Goal: Task Accomplishment & Management: Complete application form

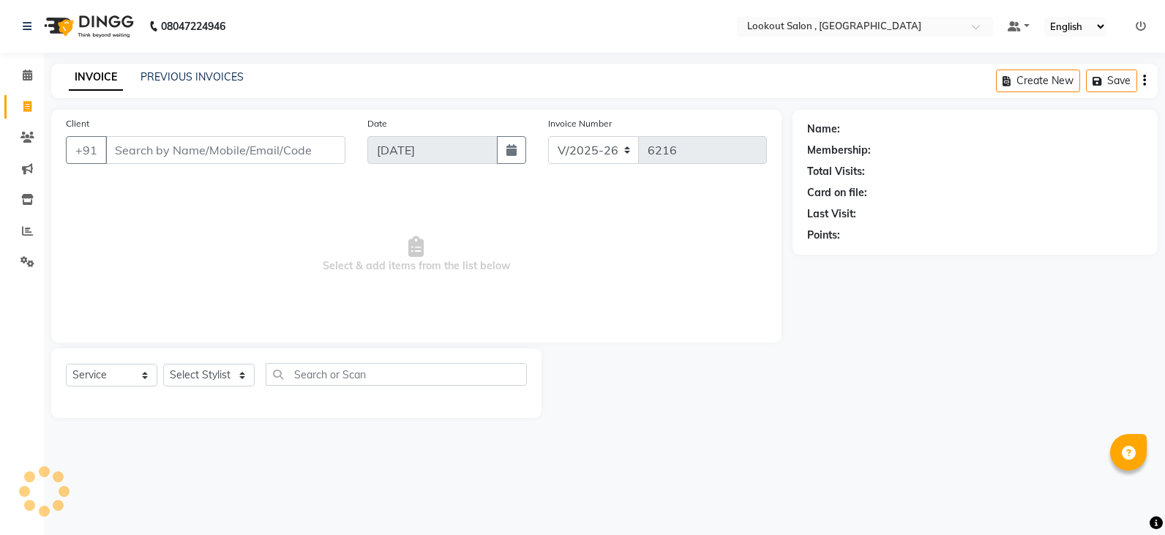
select select "151"
select select "service"
click at [207, 369] on select "Select Stylist" at bounding box center [208, 375] width 91 height 23
select select "7174"
click at [163, 364] on select "Select Stylist [PERSON_NAME] [PERSON_NAME] [PERSON_NAME] [PERSON_NAME] kuldeep …" at bounding box center [208, 375] width 91 height 23
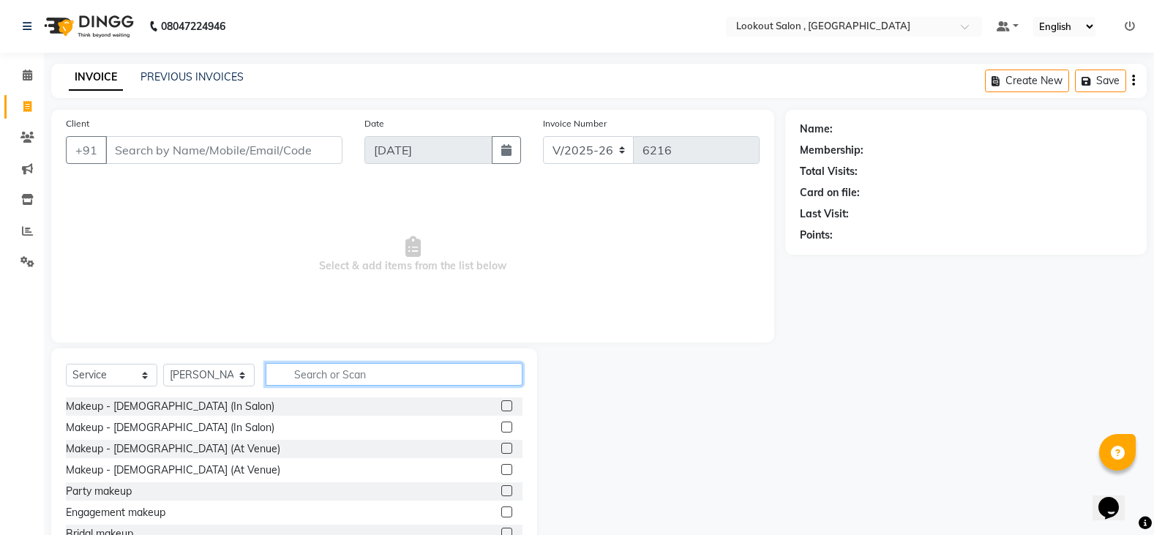
click at [334, 379] on input "text" at bounding box center [394, 374] width 257 height 23
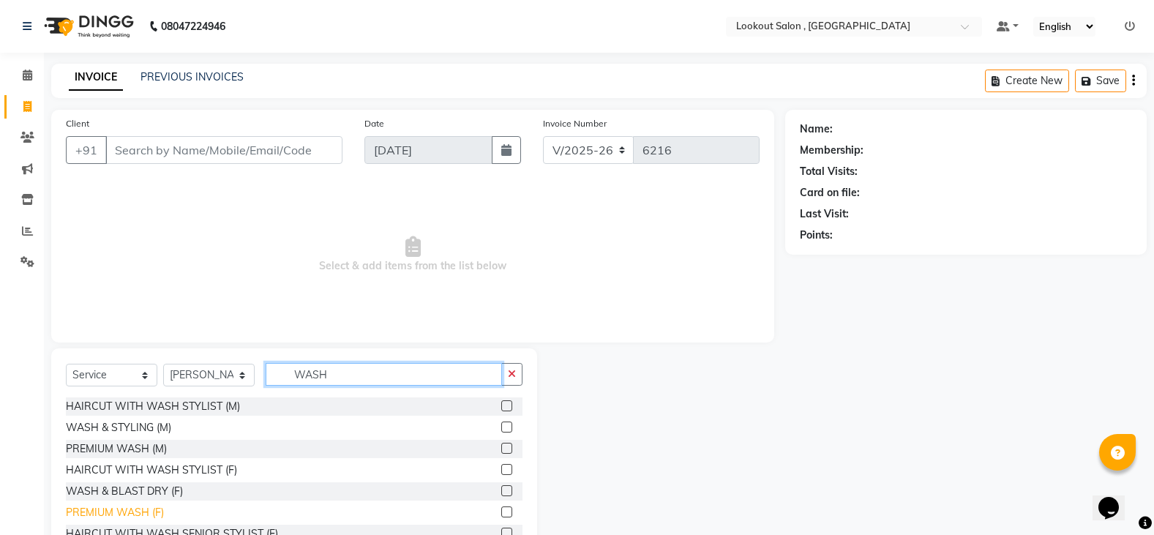
type input "WASH"
click at [146, 519] on div "PREMIUM WASH (F)" at bounding box center [115, 512] width 98 height 15
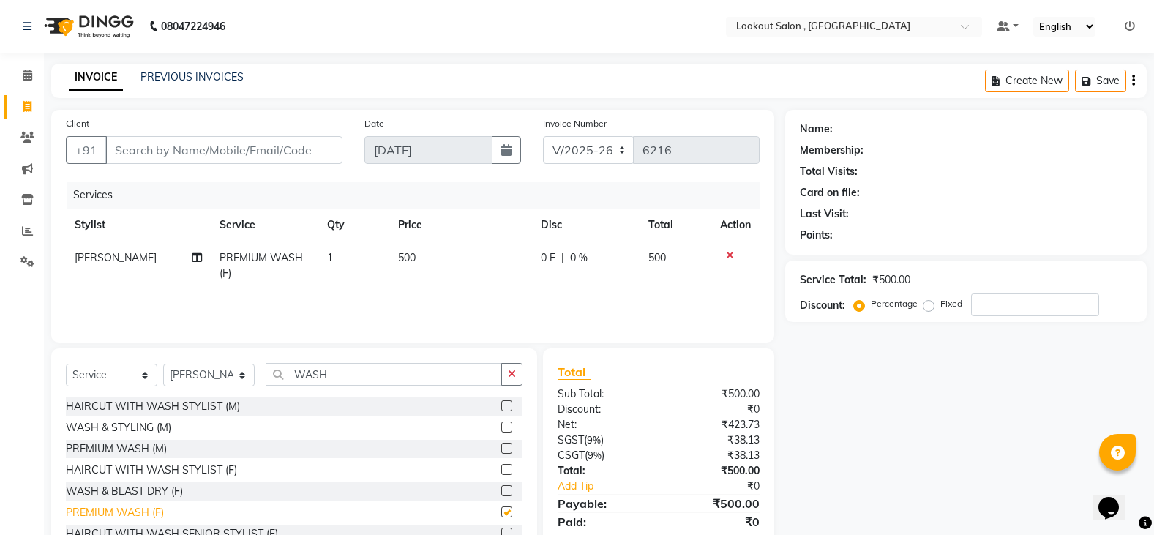
checkbox input "false"
drag, startPoint x: 278, startPoint y: 132, endPoint x: 280, endPoint y: 143, distance: 11.1
click at [283, 137] on div "Client +91" at bounding box center [204, 146] width 299 height 60
click at [277, 144] on input "Client" at bounding box center [223, 150] width 237 height 28
type input "9"
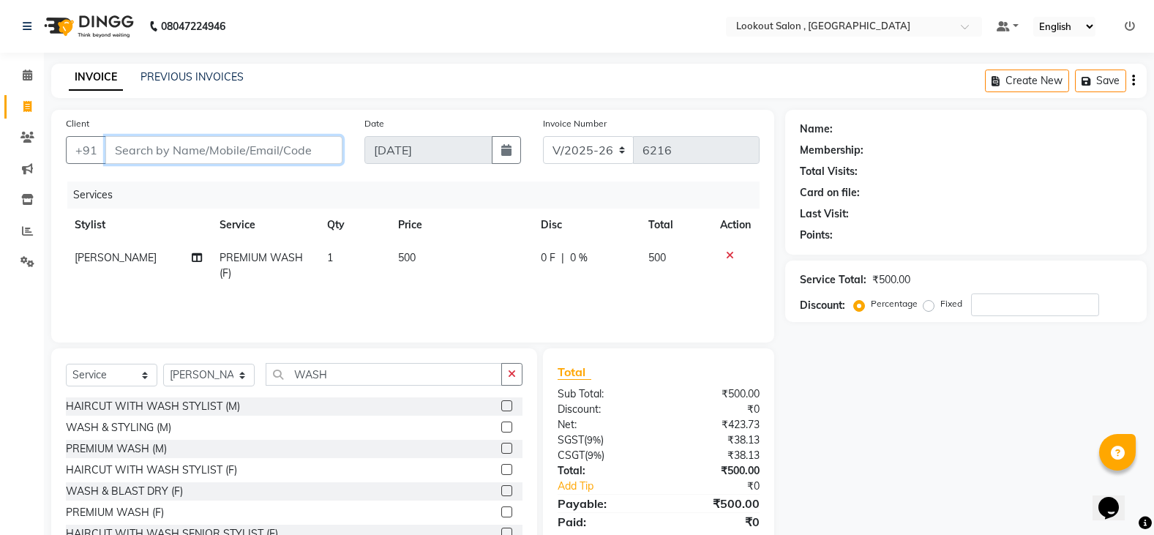
type input "0"
type input "9892765808"
click at [307, 139] on button "Add Client" at bounding box center [304, 150] width 75 height 28
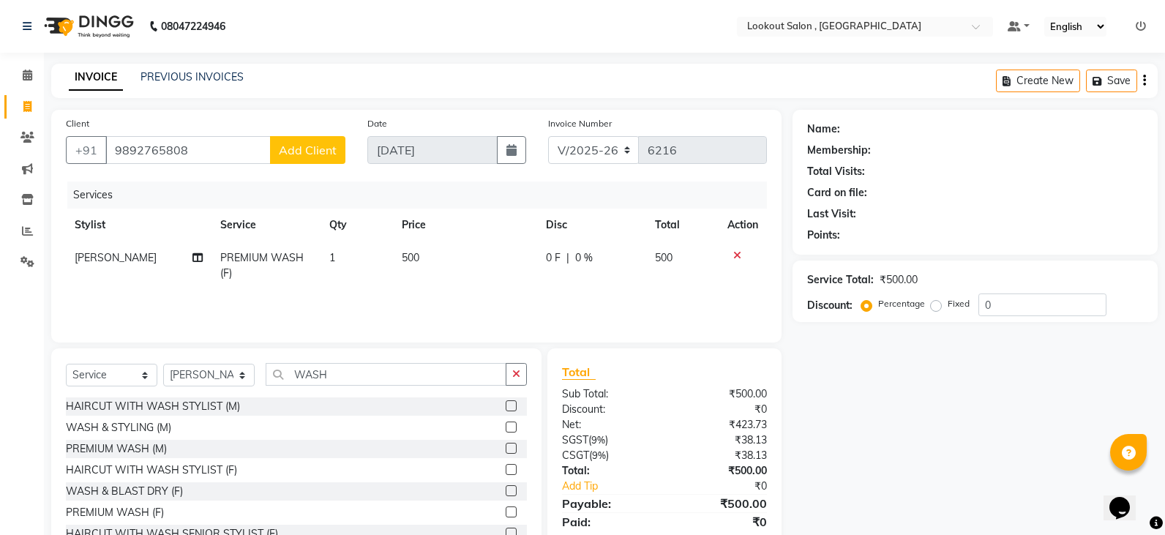
select select "22"
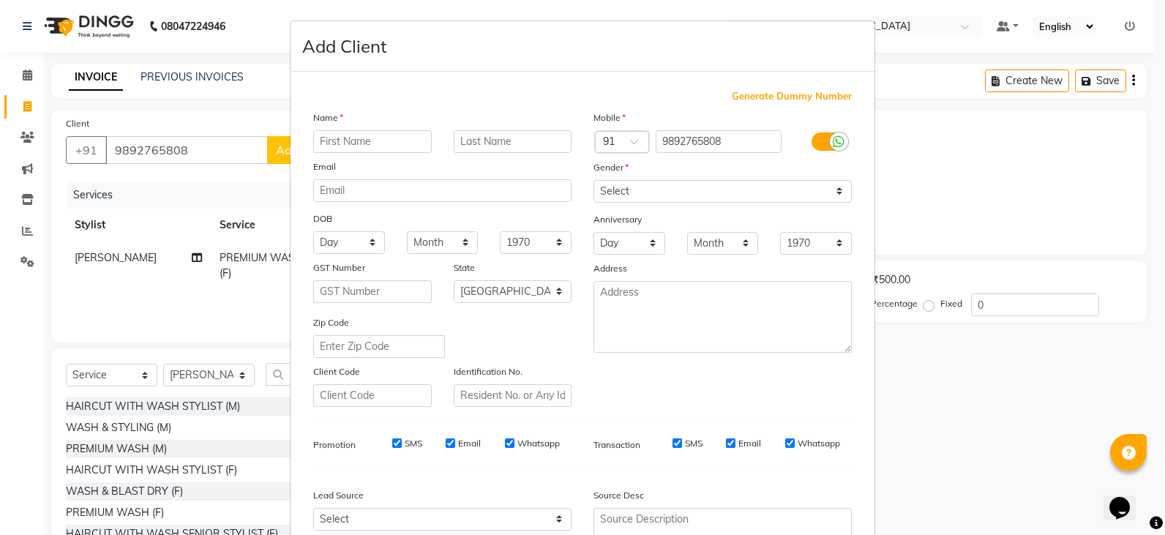
click at [351, 130] on input "text" at bounding box center [372, 141] width 119 height 23
type input "t"
type input "[PERSON_NAME]"
click at [459, 148] on input "Jadhav" at bounding box center [513, 141] width 119 height 23
type input "Jadhav"
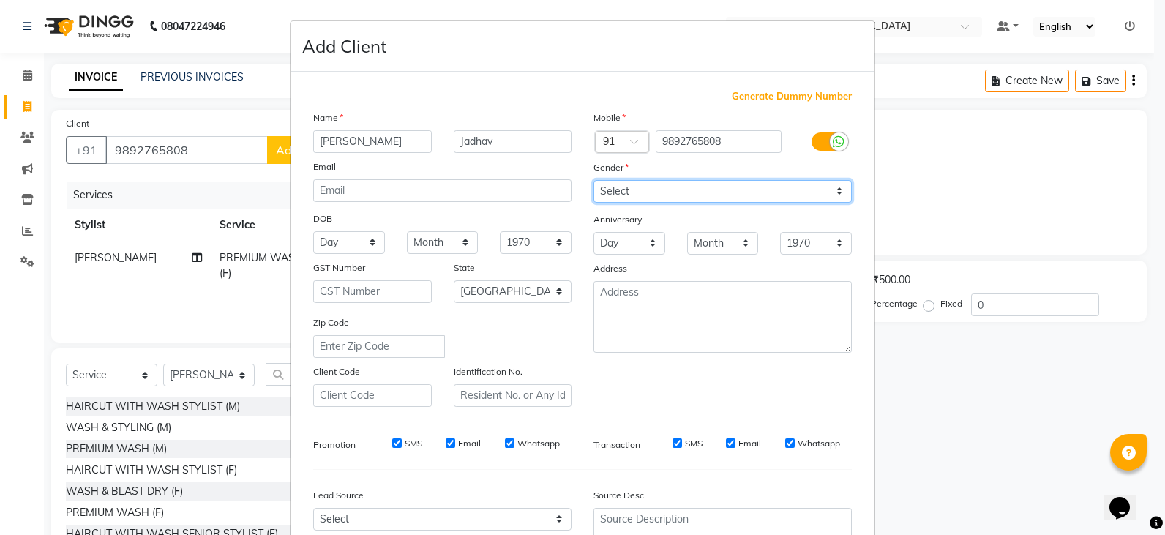
click at [643, 198] on select "Select [DEMOGRAPHIC_DATA] [DEMOGRAPHIC_DATA] Other Prefer Not To Say" at bounding box center [722, 191] width 258 height 23
select select "[DEMOGRAPHIC_DATA]"
click at [593, 180] on select "Select [DEMOGRAPHIC_DATA] [DEMOGRAPHIC_DATA] Other Prefer Not To Say" at bounding box center [722, 191] width 258 height 23
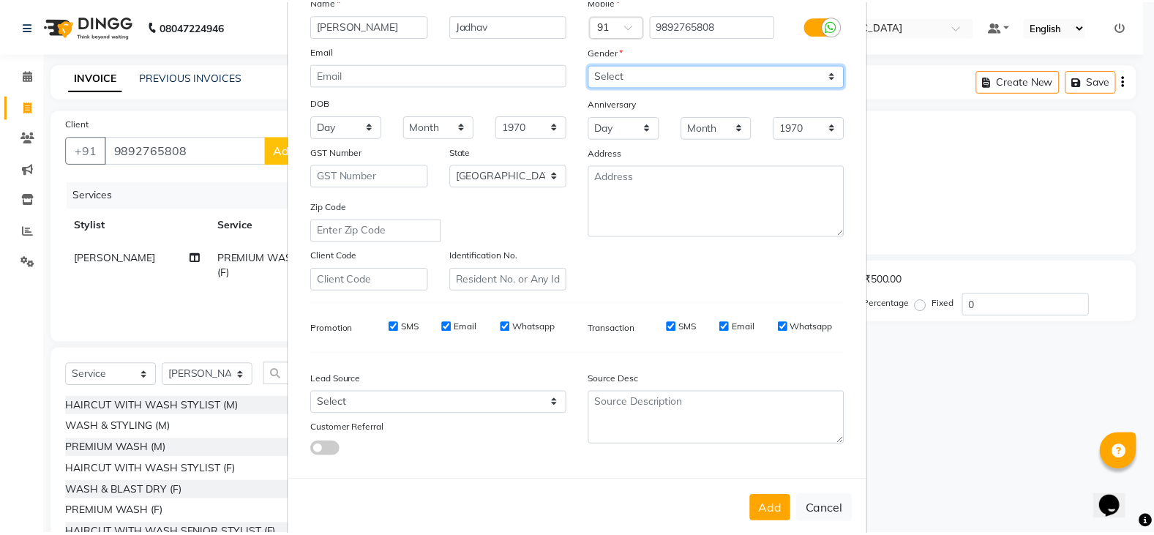
scroll to position [140, 0]
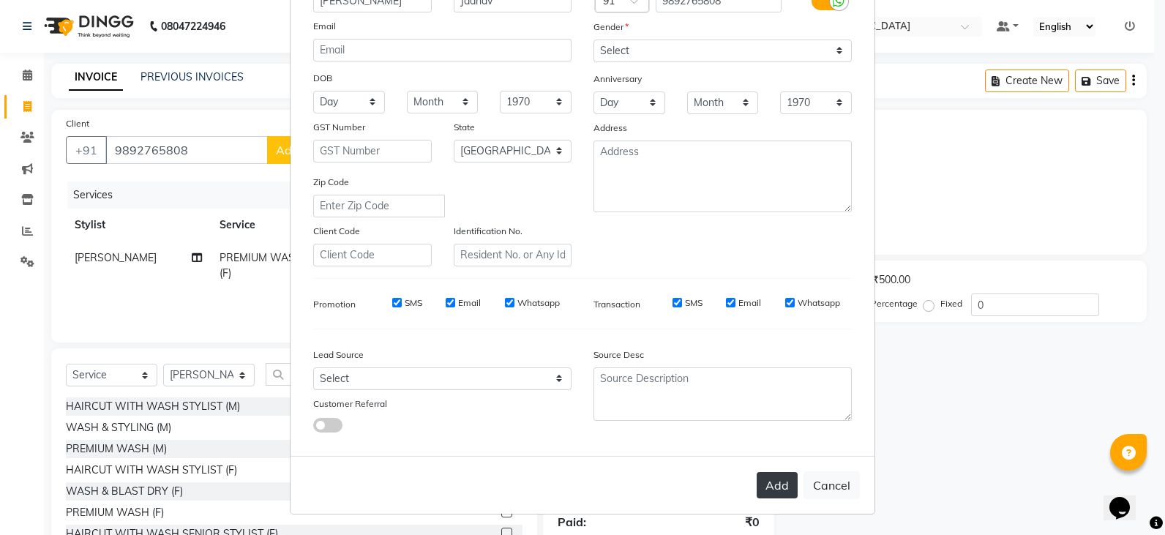
click at [767, 485] on button "Add" at bounding box center [777, 485] width 41 height 26
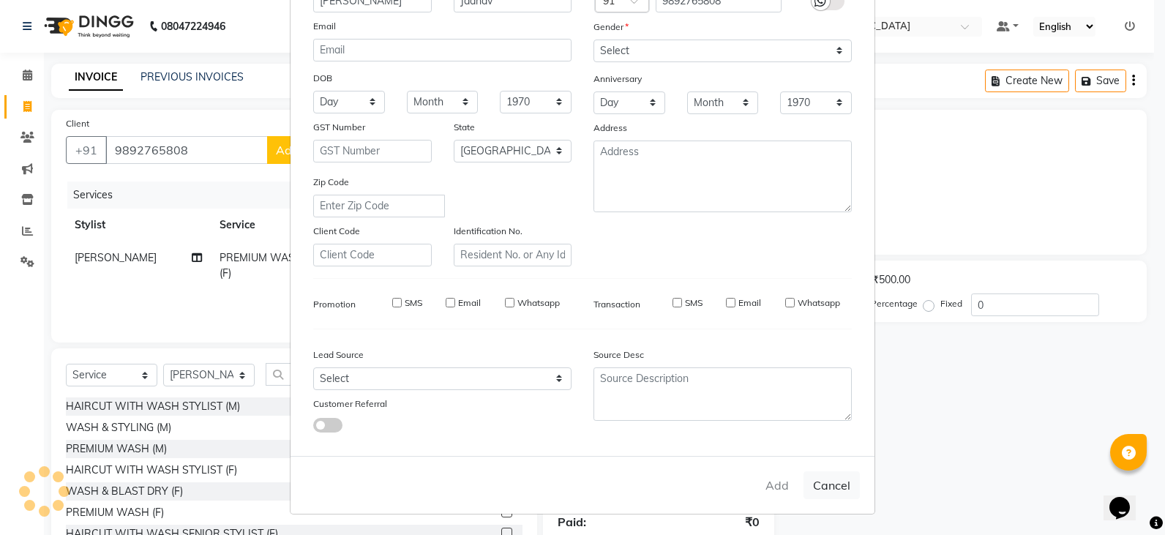
select select
select select "null"
select select
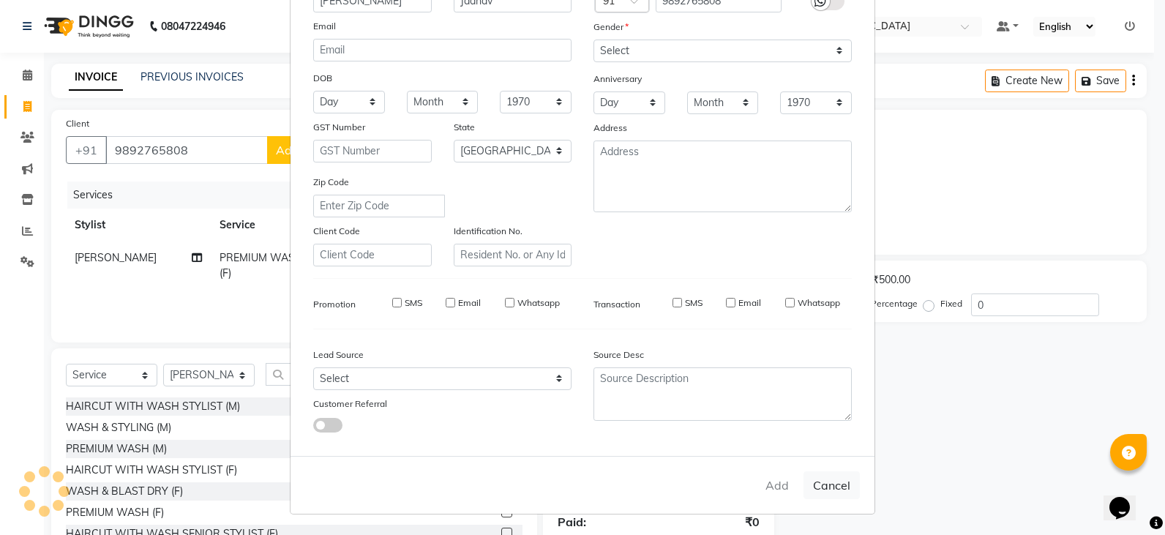
select select
checkbox input "false"
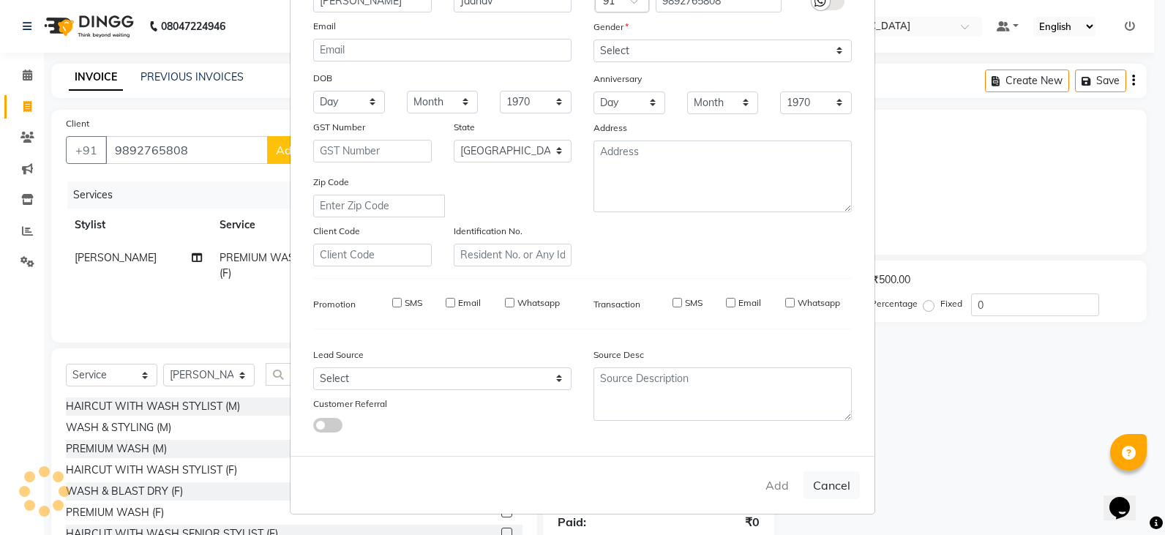
checkbox input "false"
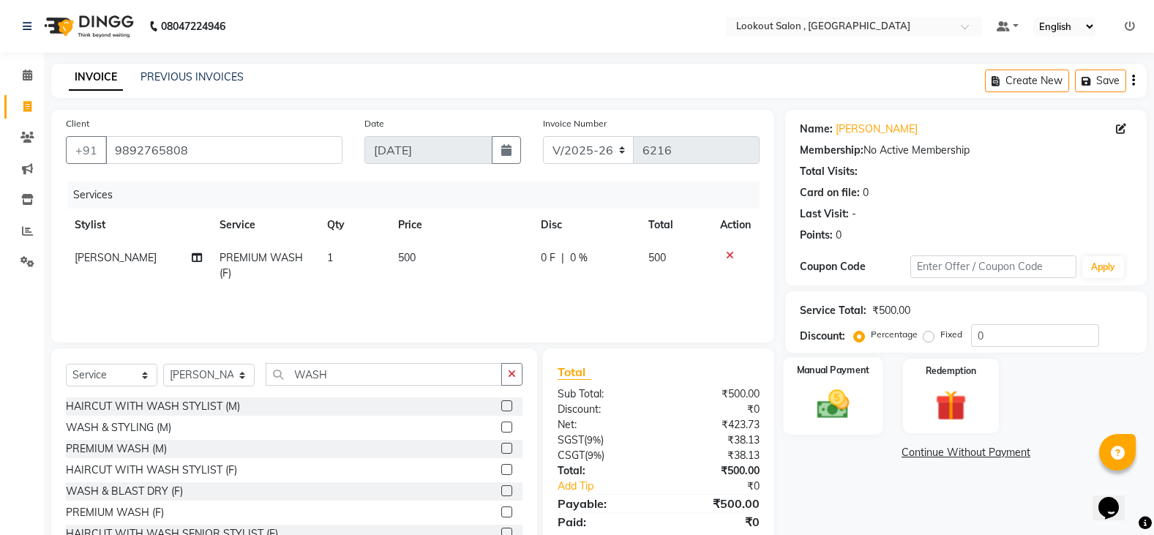
click at [850, 410] on img at bounding box center [833, 404] width 52 height 37
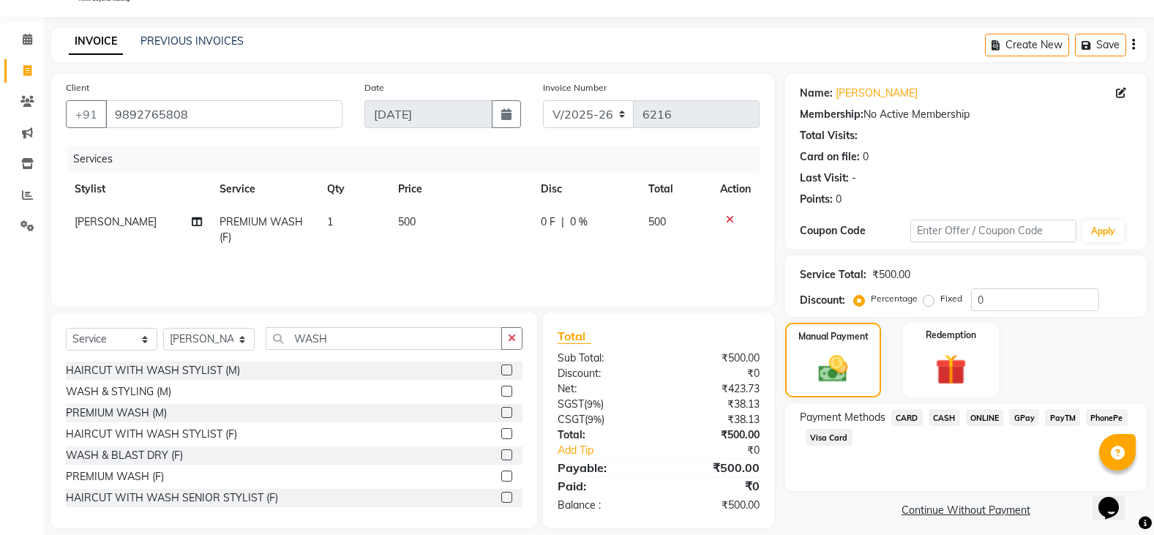
scroll to position [51, 0]
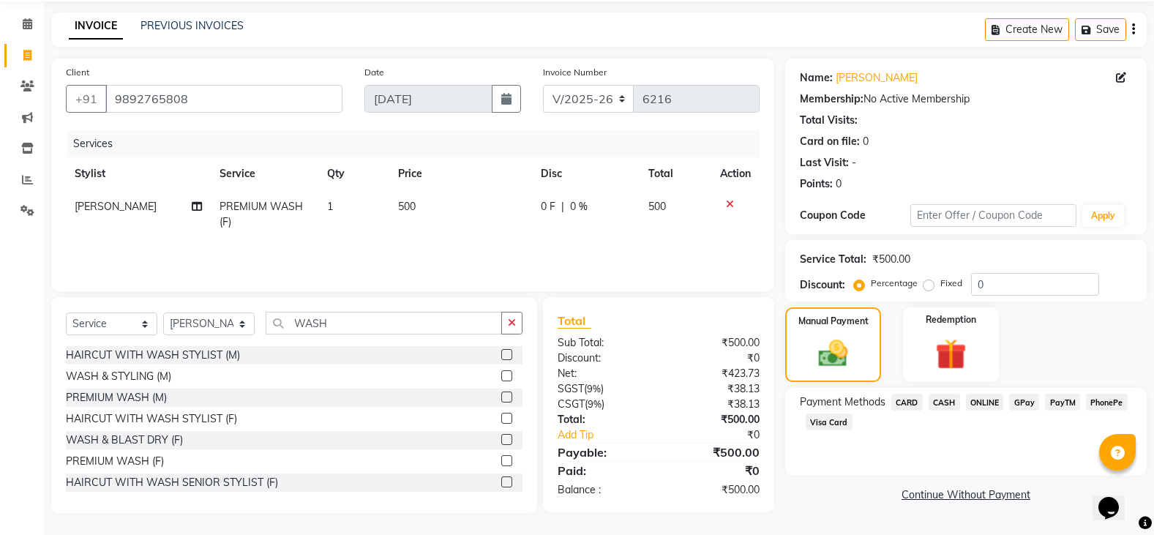
click at [1098, 403] on span "PhonePe" at bounding box center [1107, 402] width 42 height 17
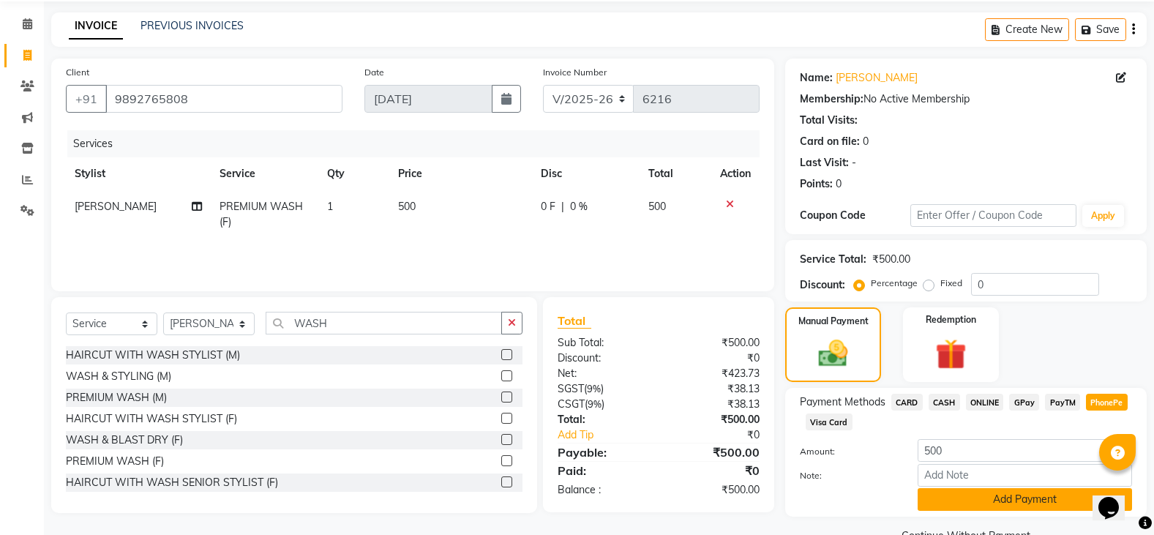
click at [1008, 506] on button "Add Payment" at bounding box center [1025, 499] width 214 height 23
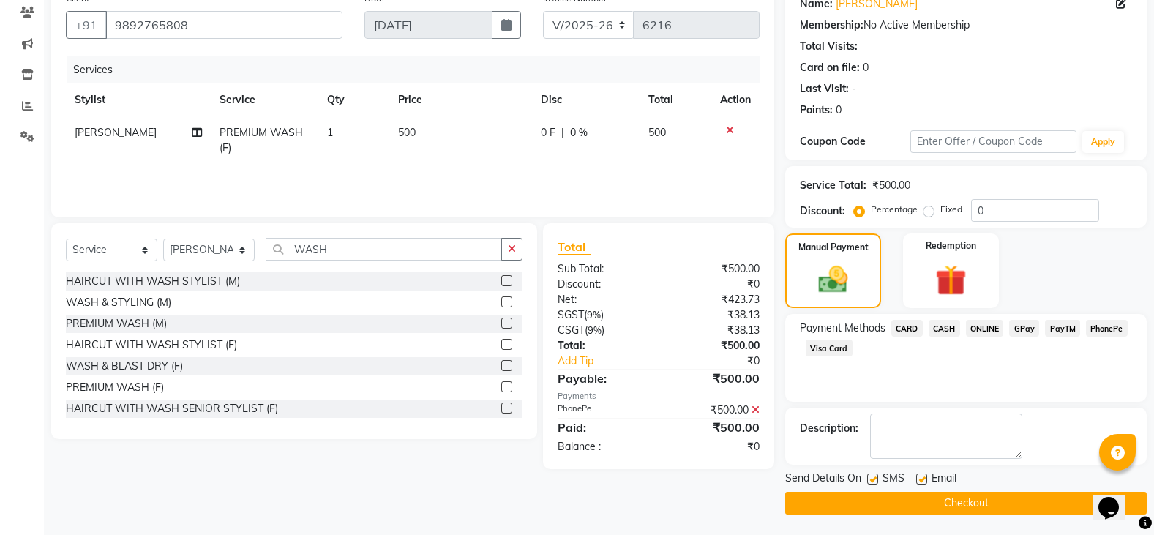
scroll to position [127, 0]
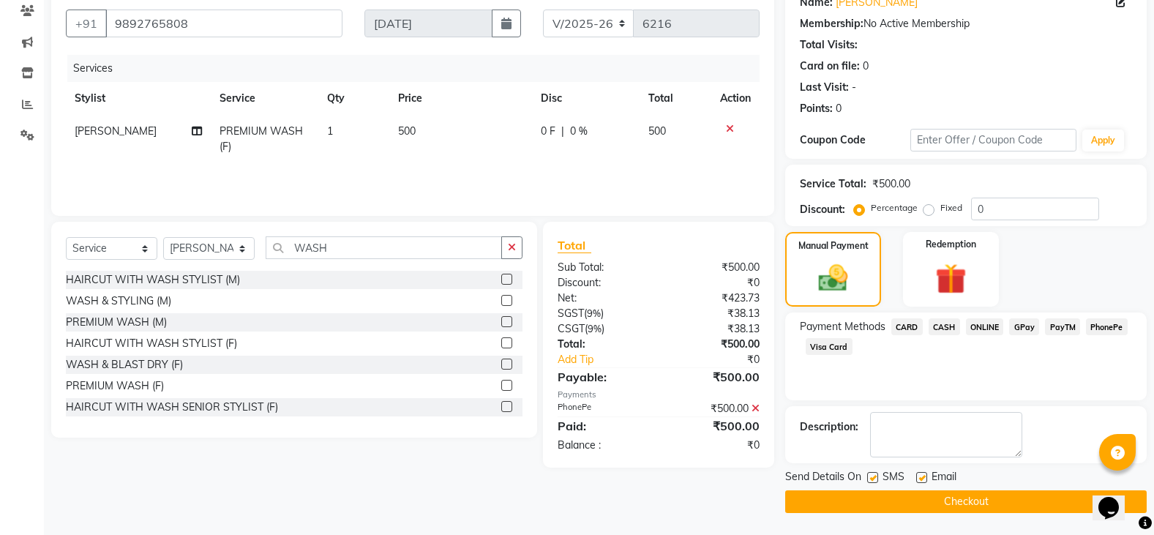
click at [927, 500] on button "Checkout" at bounding box center [965, 501] width 361 height 23
